Goal: Task Accomplishment & Management: Use online tool/utility

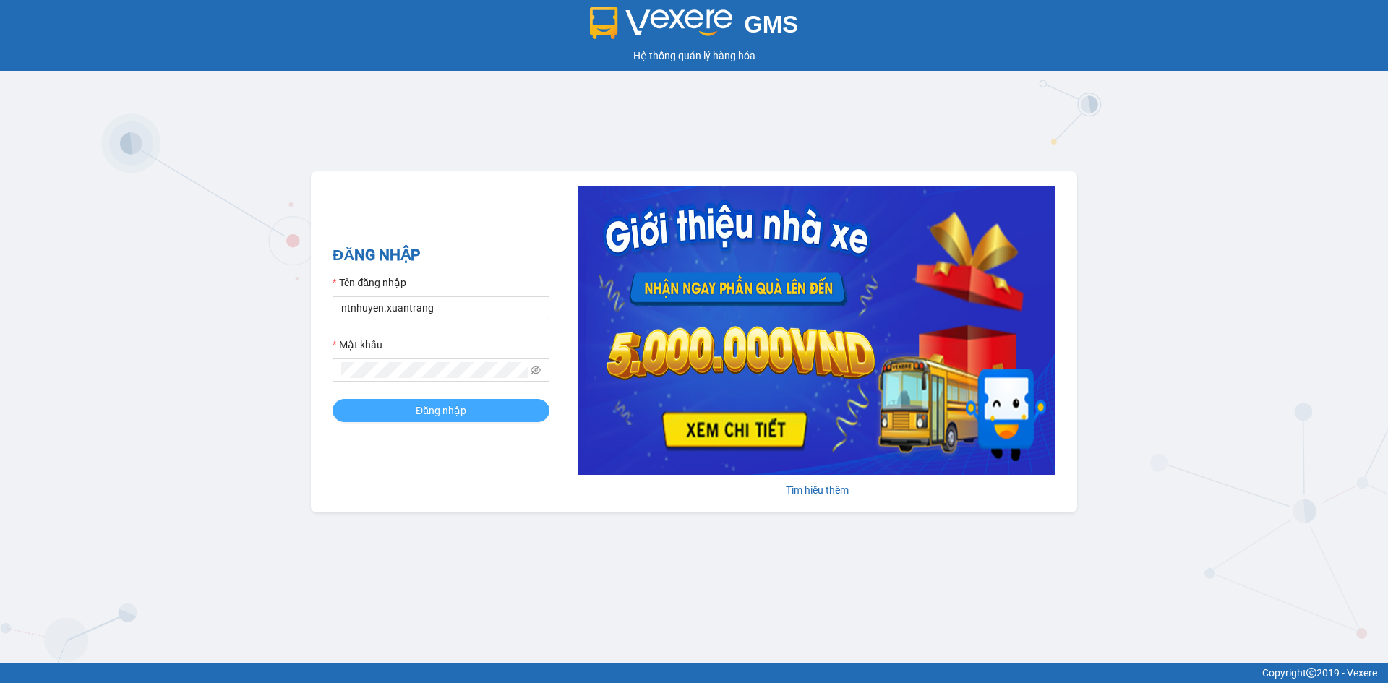
click at [444, 408] on span "Đăng nhập" at bounding box center [441, 411] width 51 height 16
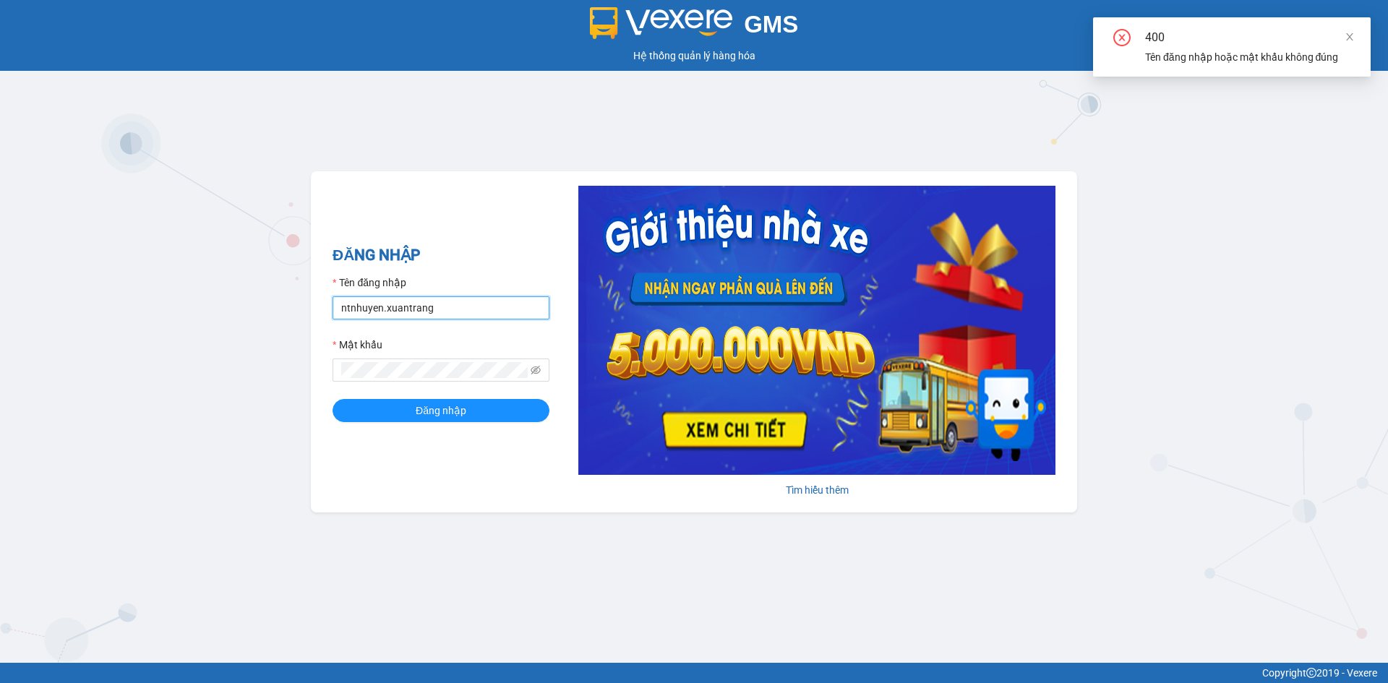
click at [447, 310] on input "ntnhuyen.xuantrang" at bounding box center [440, 307] width 217 height 23
click at [379, 314] on input "ntnhuyen.xuantrang" at bounding box center [440, 307] width 217 height 23
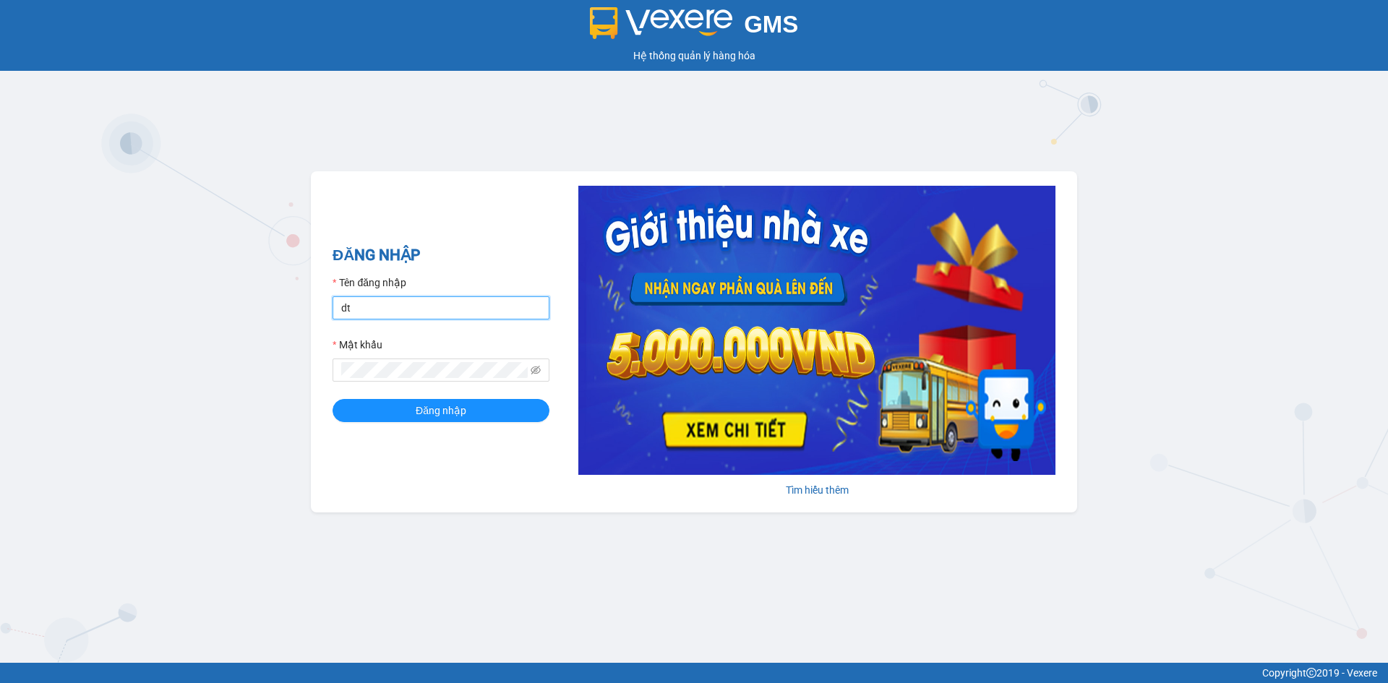
type input "dttoan.xuantrang"
click at [332, 399] on button "Đăng nhập" at bounding box center [440, 410] width 217 height 23
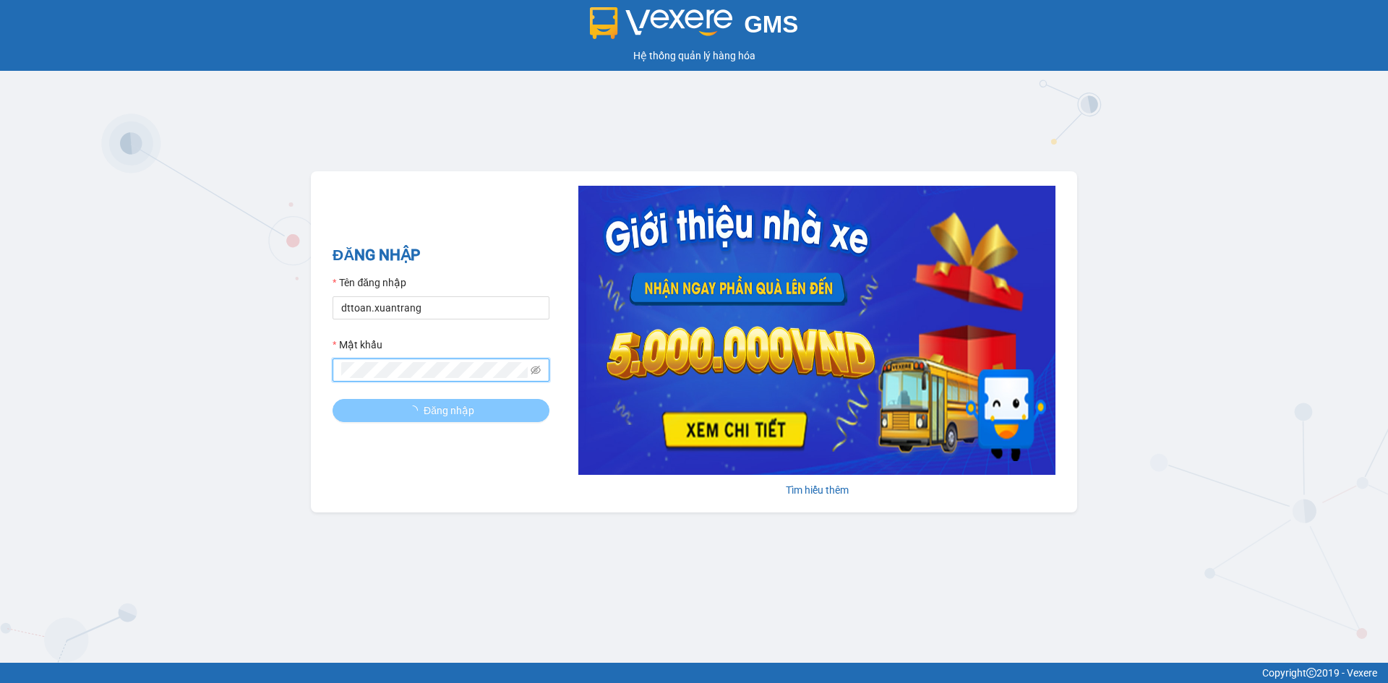
click at [363, 415] on button "Đăng nhập" at bounding box center [440, 410] width 217 height 23
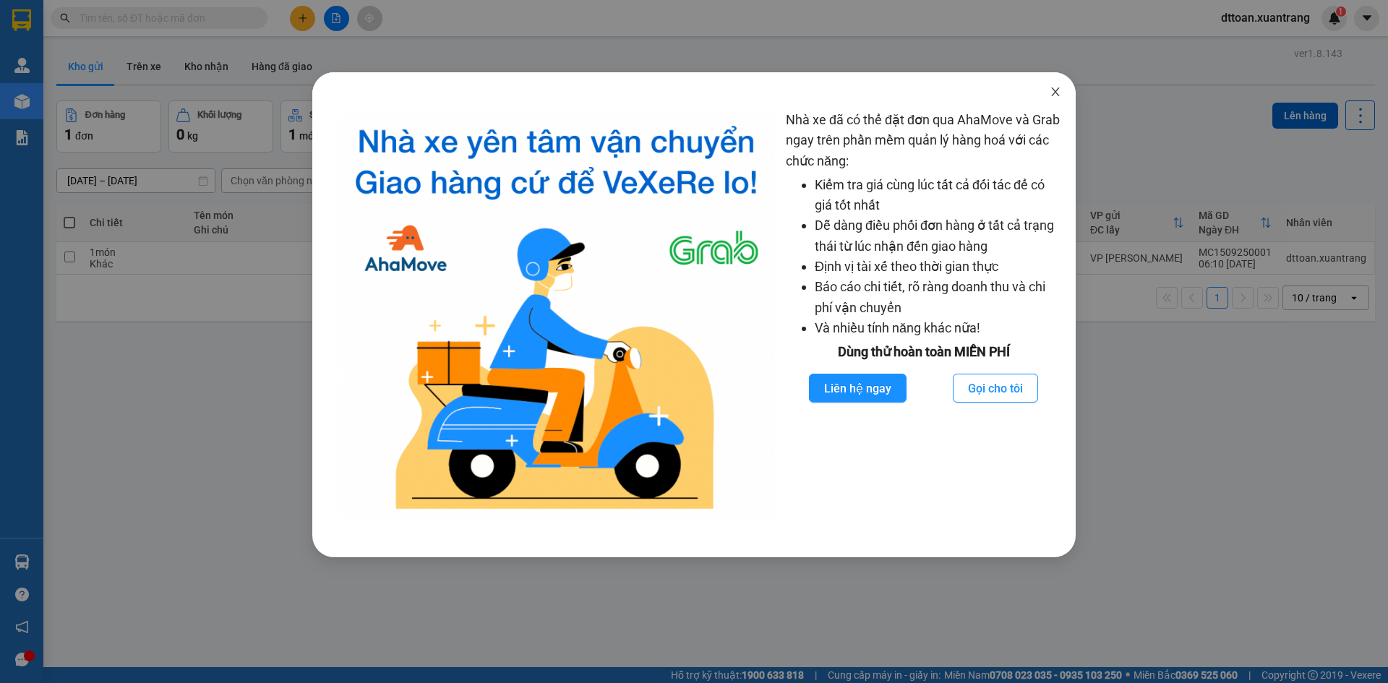
click at [1057, 96] on icon "close" at bounding box center [1055, 92] width 12 height 12
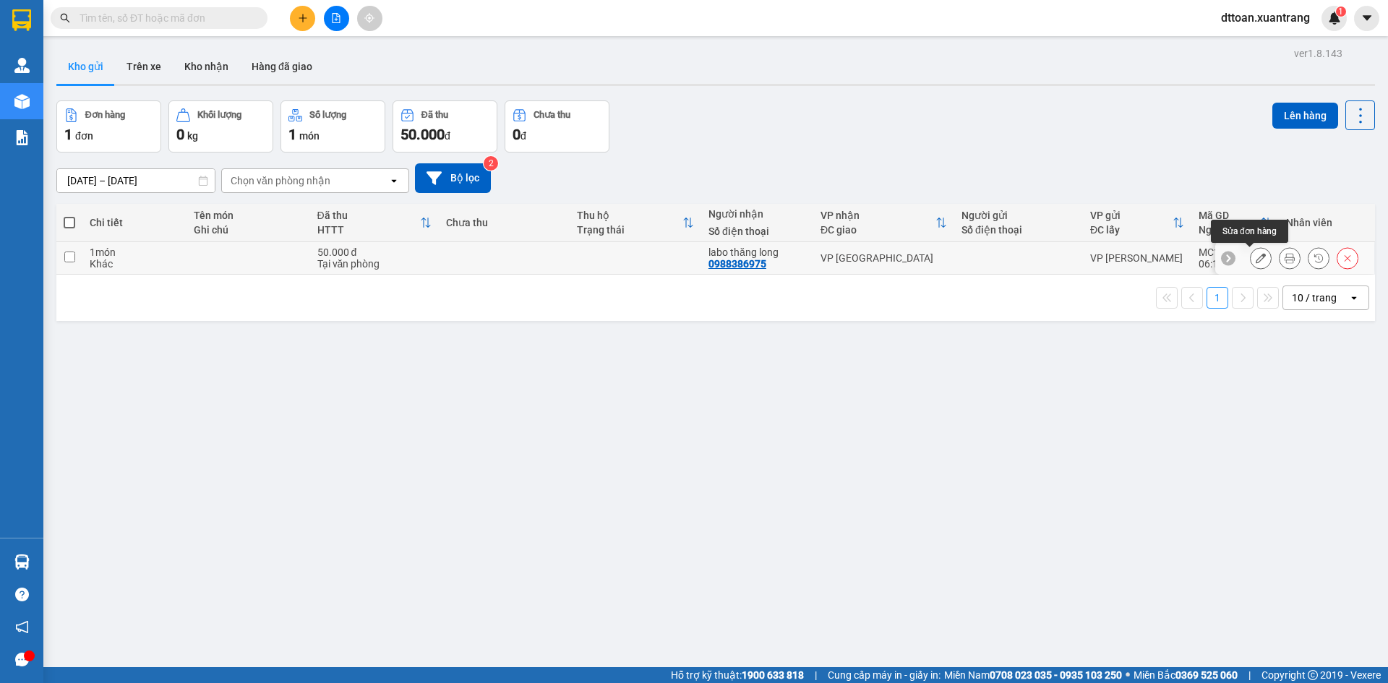
click at [1279, 254] on button at bounding box center [1289, 258] width 20 height 25
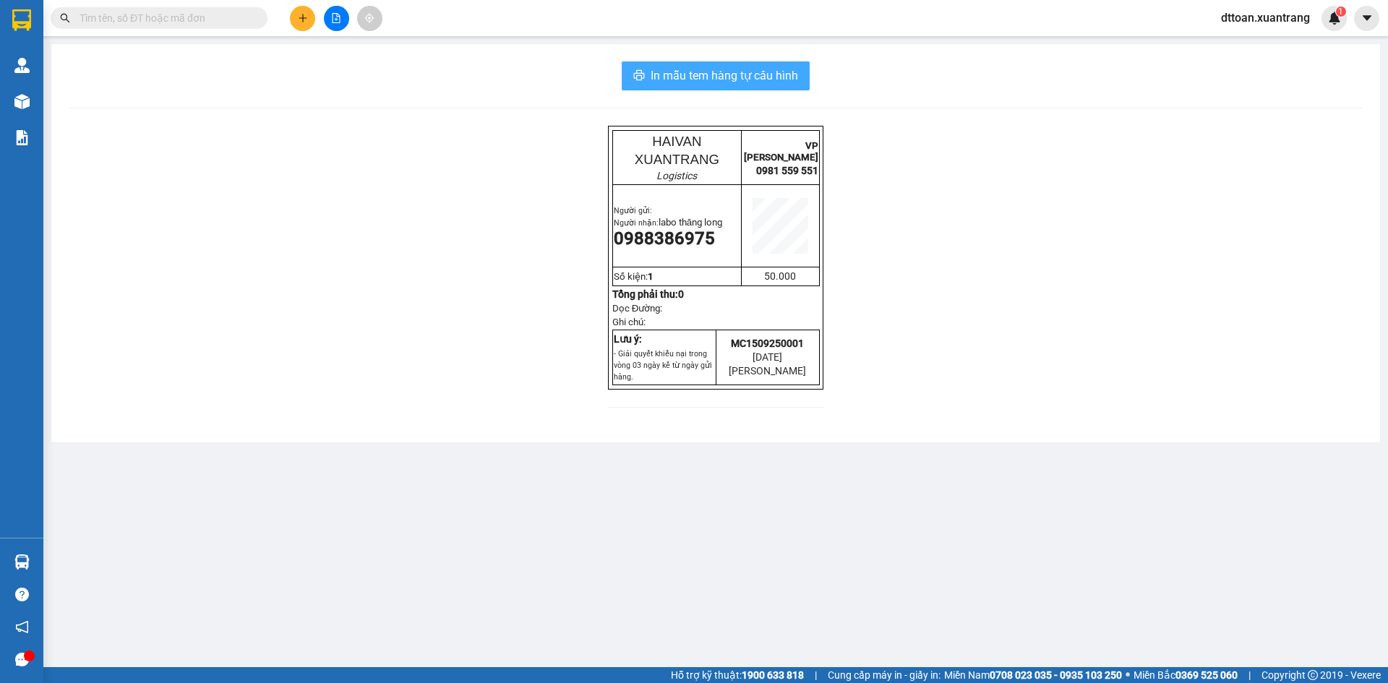
click at [752, 78] on span "In mẫu tem hàng tự cấu hình" at bounding box center [723, 75] width 147 height 18
